Goal: Information Seeking & Learning: Learn about a topic

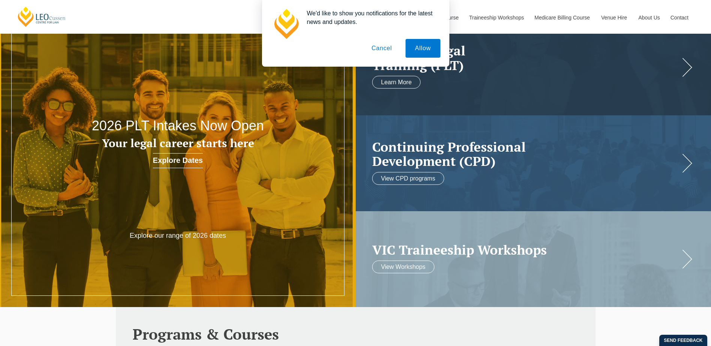
click at [380, 52] on button "Cancel" at bounding box center [381, 48] width 39 height 19
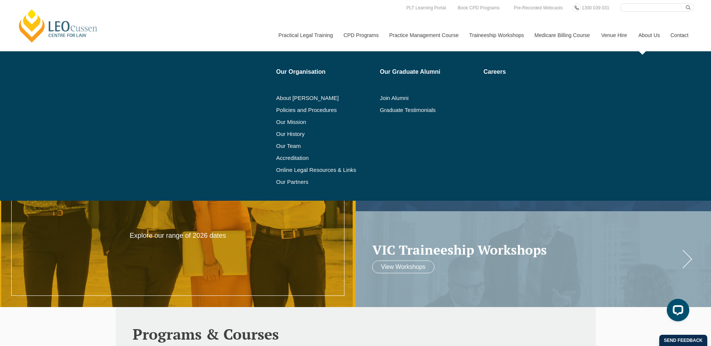
click at [647, 35] on link "About Us" at bounding box center [648, 35] width 32 height 32
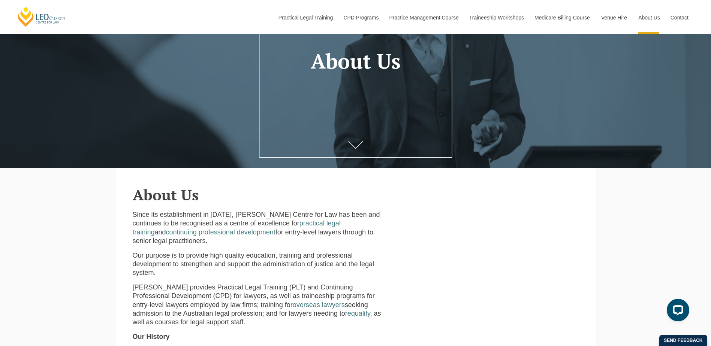
scroll to position [12, 0]
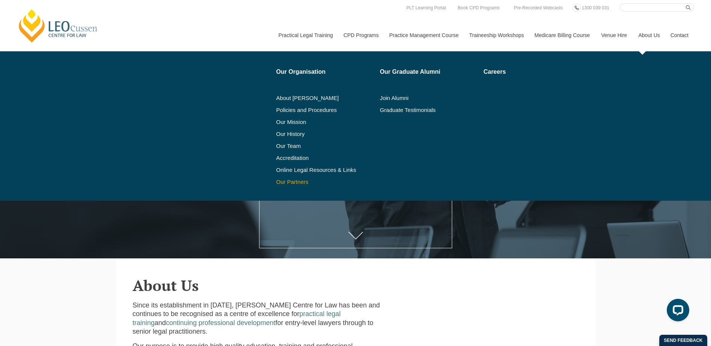
click at [298, 185] on link "Our Partners" at bounding box center [325, 182] width 99 height 6
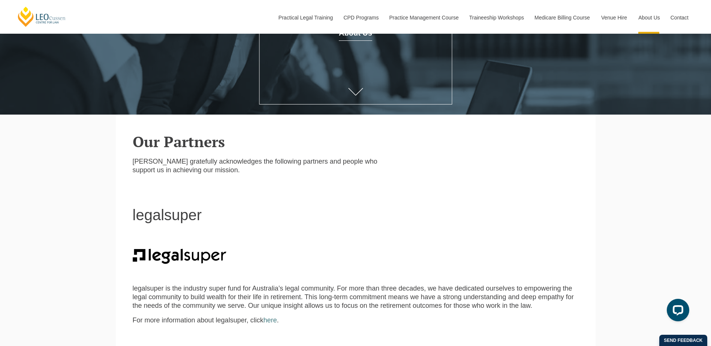
scroll to position [150, 0]
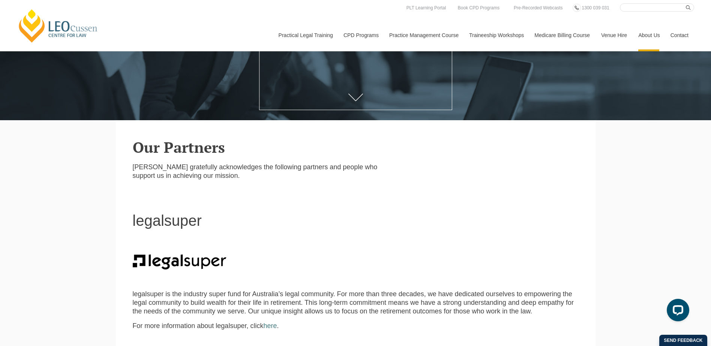
click at [708, 33] on header "[PERSON_NAME] Centre for Law Search here Practical Legal Training Our Practical…" at bounding box center [355, 25] width 711 height 51
